Goal: Information Seeking & Learning: Learn about a topic

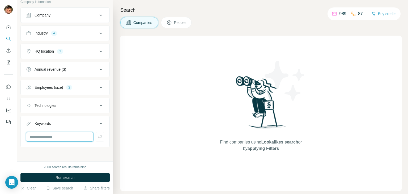
click at [78, 135] on input "text" at bounding box center [59, 137] width 67 height 10
type input "**********"
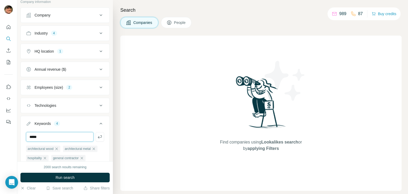
type input "*****"
type input "*********"
type input "**********"
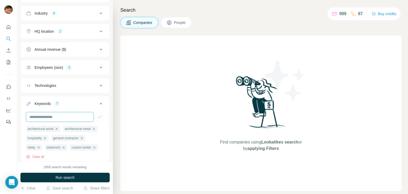
scroll to position [83, 0]
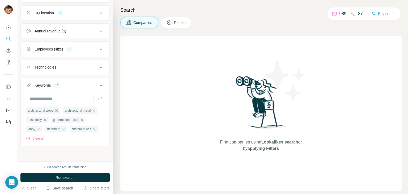
click at [63, 188] on button "Save search" at bounding box center [59, 187] width 27 height 5
click at [34, 155] on div "New search Hide Company lookalikes 3 Company information Company Industry 4 HQ …" at bounding box center [65, 80] width 96 height 161
click at [65, 176] on span "Run search" at bounding box center [65, 177] width 19 height 5
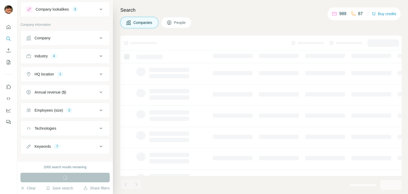
scroll to position [19, 0]
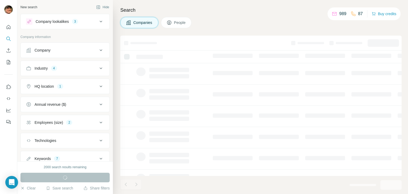
scroll to position [19, 0]
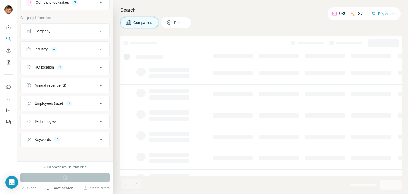
click at [58, 188] on button "Save search" at bounding box center [59, 187] width 27 height 5
click at [66, 177] on div "View my saved searches" at bounding box center [74, 178] width 56 height 11
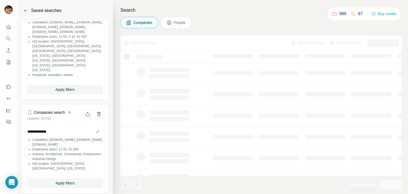
scroll to position [159, 0]
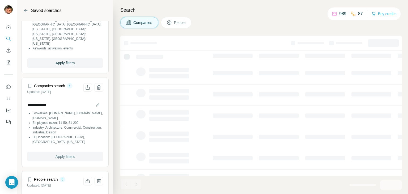
click at [76, 157] on button "Apply filters" at bounding box center [65, 157] width 76 height 10
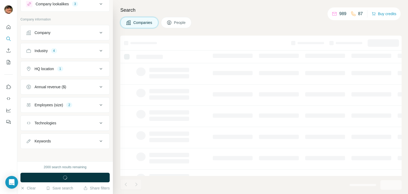
scroll to position [19, 0]
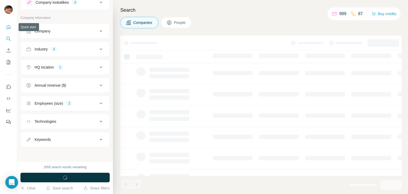
click at [12, 29] on button "Quick start" at bounding box center [8, 27] width 8 height 10
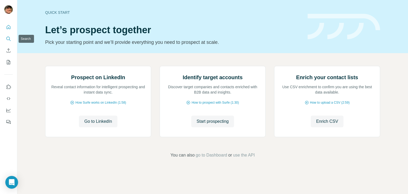
click at [9, 37] on icon "Search" at bounding box center [8, 38] width 5 height 5
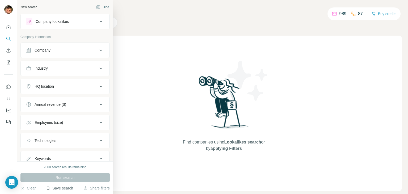
click at [59, 188] on button "Save search" at bounding box center [59, 187] width 27 height 5
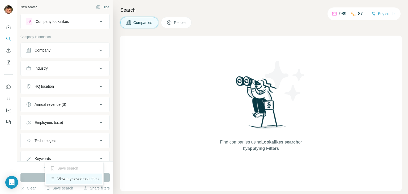
drag, startPoint x: 59, startPoint y: 188, endPoint x: 51, endPoint y: 179, distance: 12.4
click at [51, 179] on icon at bounding box center [52, 178] width 5 height 5
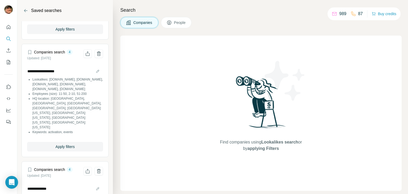
scroll to position [186, 0]
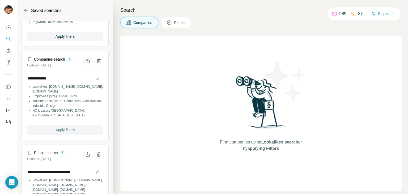
click at [64, 129] on span "Apply filters" at bounding box center [65, 129] width 19 height 5
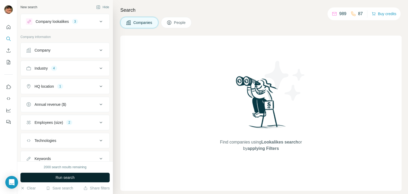
click at [62, 176] on span "Run search" at bounding box center [65, 177] width 19 height 5
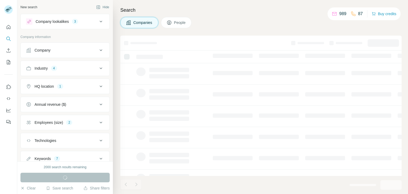
scroll to position [19, 0]
click at [182, 20] on span "People" at bounding box center [180, 22] width 12 height 5
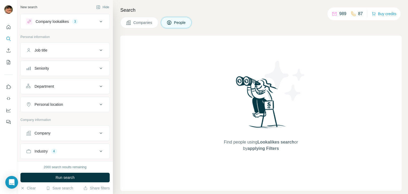
click at [142, 25] on span "Companies" at bounding box center [142, 22] width 19 height 5
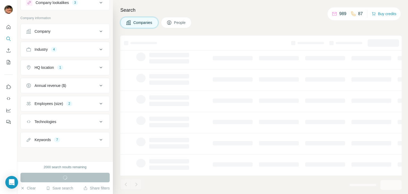
scroll to position [19, 0]
click at [93, 188] on button "Share filters" at bounding box center [96, 187] width 26 height 5
